Goal: Navigation & Orientation: Find specific page/section

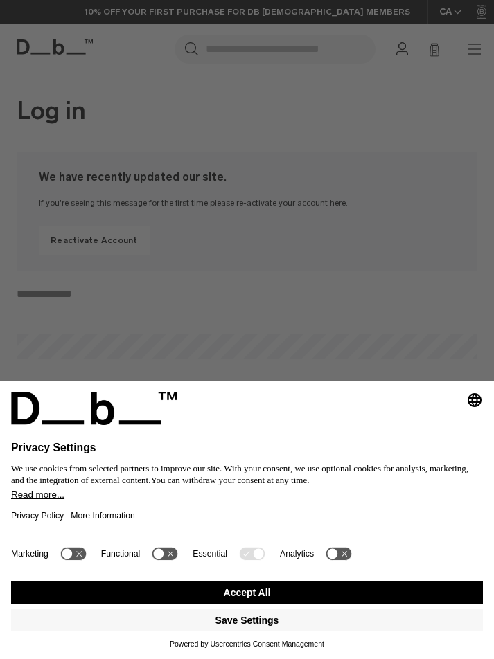
click at [360, 591] on button "Accept All" at bounding box center [247, 593] width 472 height 22
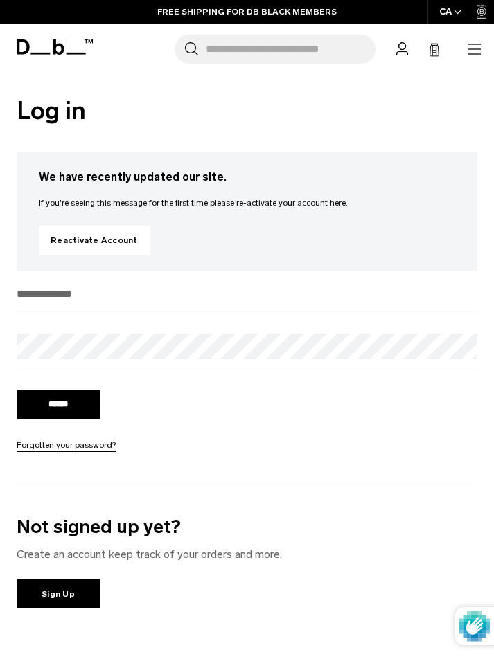
click at [42, 292] on input "email" at bounding box center [247, 294] width 460 height 23
type input "**********"
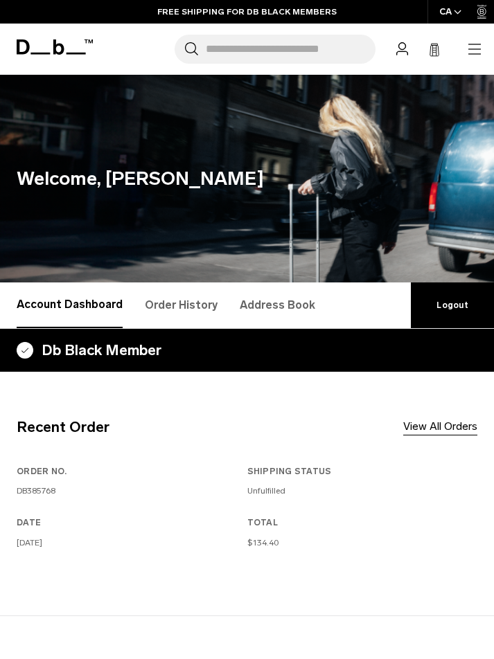
click at [472, 47] on icon "button" at bounding box center [474, 49] width 17 height 17
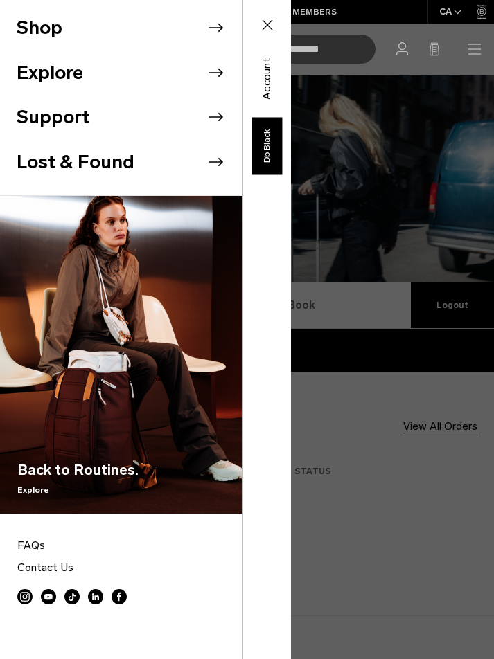
click at [91, 160] on button "Lost & Found" at bounding box center [76, 162] width 118 height 28
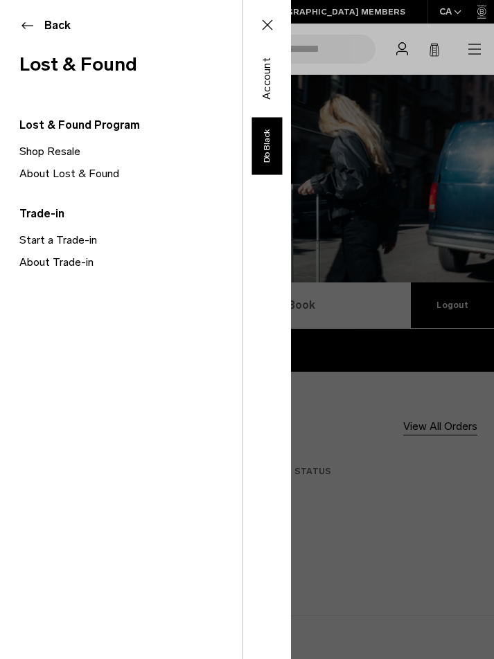
click at [87, 173] on link "About Lost & Found" at bounding box center [130, 174] width 223 height 22
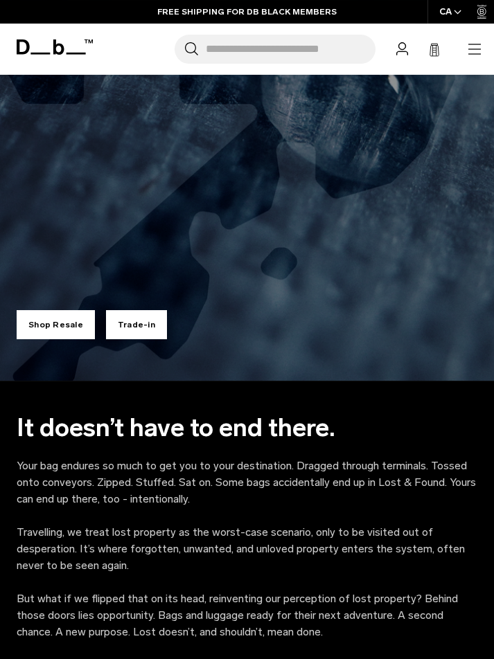
scroll to position [484, 0]
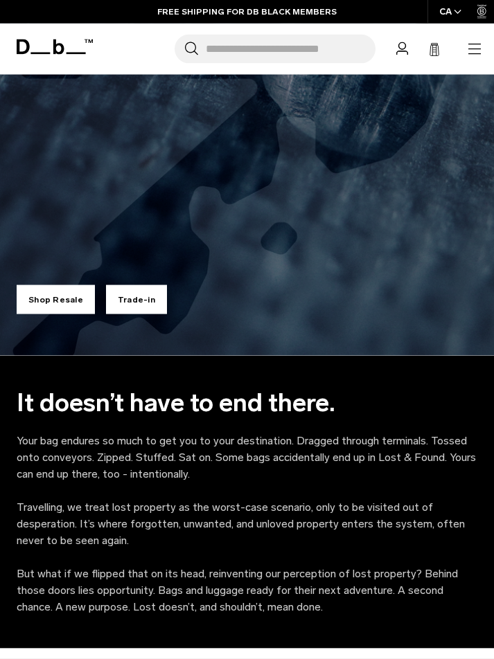
click at [54, 296] on link "Shop Resale" at bounding box center [56, 299] width 78 height 29
